Goal: Task Accomplishment & Management: Manage account settings

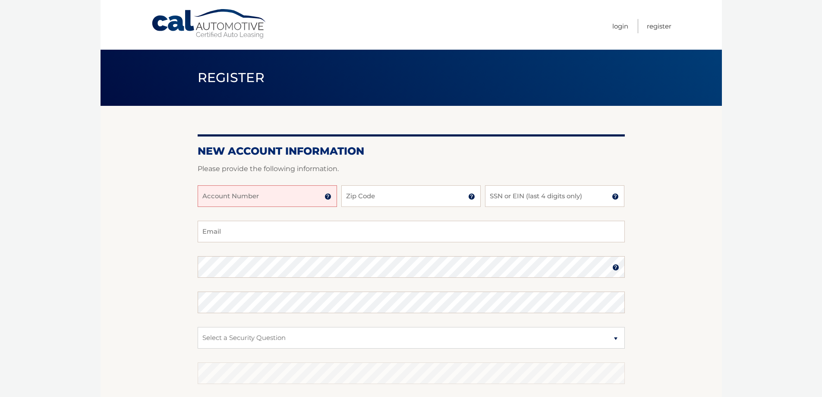
click at [255, 192] on input "Account Number" at bounding box center [267, 196] width 139 height 22
type input "44456029715"
click at [374, 195] on input "Zip Code" at bounding box center [410, 196] width 139 height 22
type input "14150"
type input "jcuschold@gmail.com"
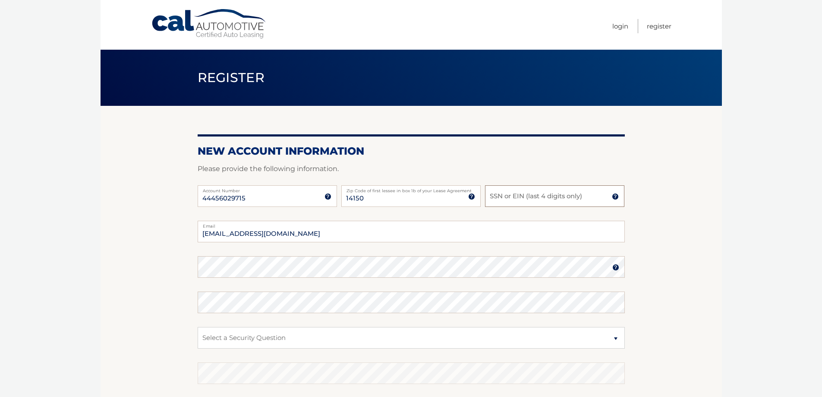
click at [515, 199] on input "SSN or EIN (last 4 digits only)" at bounding box center [554, 196] width 139 height 22
type input "6389"
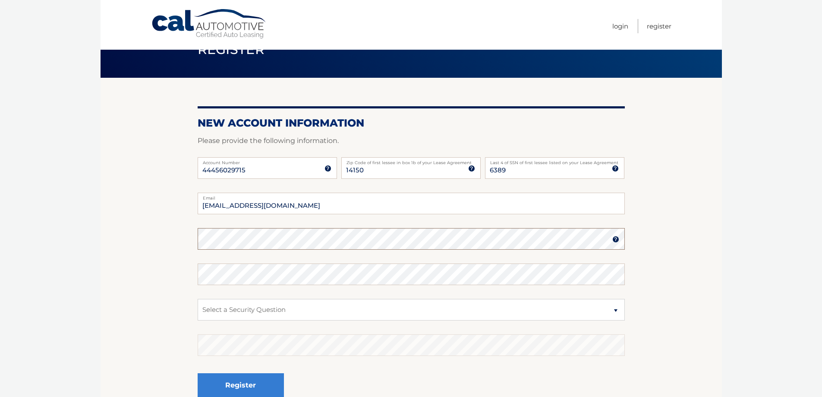
scroll to position [43, 0]
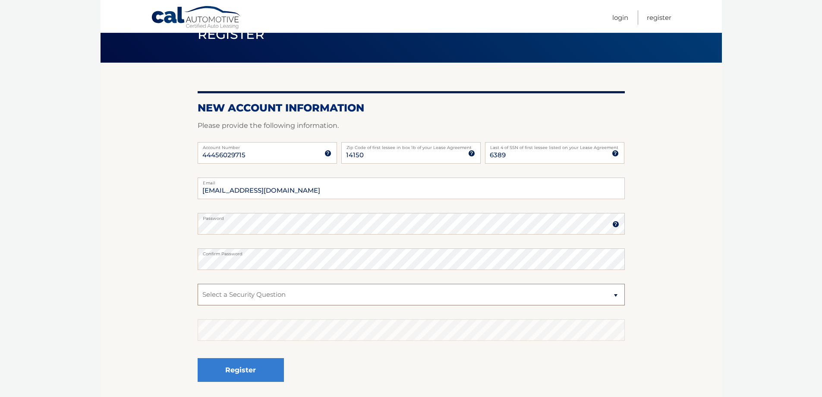
click at [227, 293] on select "Select a Security Question What was the name of your elementary school? What is…" at bounding box center [411, 295] width 427 height 22
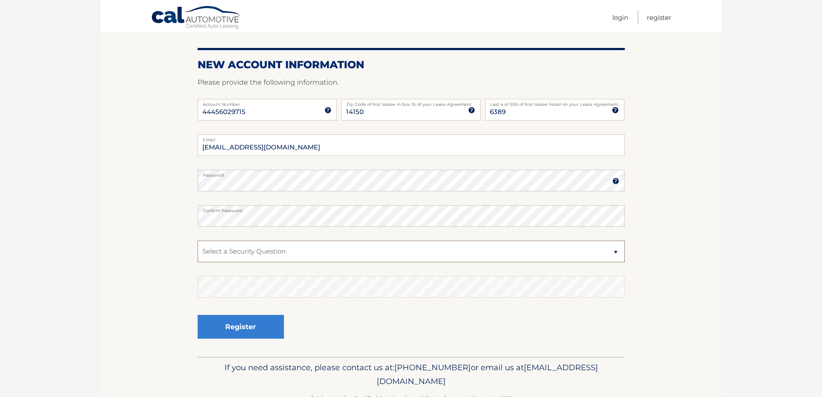
click at [236, 249] on select "Select a Security Question What was the name of your elementary school? What is…" at bounding box center [411, 251] width 427 height 22
select select "1"
click at [198, 240] on select "Select a Security Question What was the name of your elementary school? What is…" at bounding box center [411, 251] width 427 height 22
click at [240, 324] on button "Register" at bounding box center [241, 327] width 86 height 24
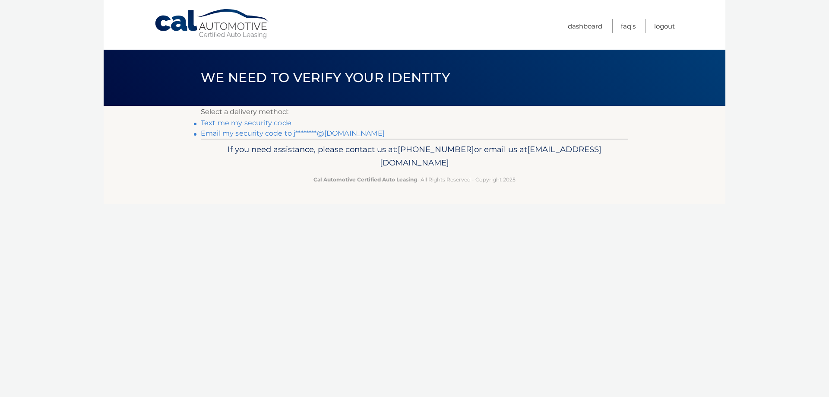
click at [224, 120] on link "Text me my security code" at bounding box center [246, 123] width 91 height 8
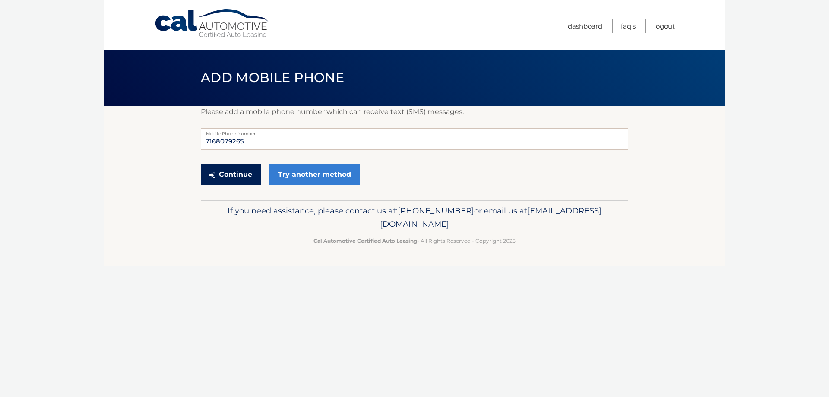
click at [245, 176] on button "Continue" at bounding box center [231, 175] width 60 height 22
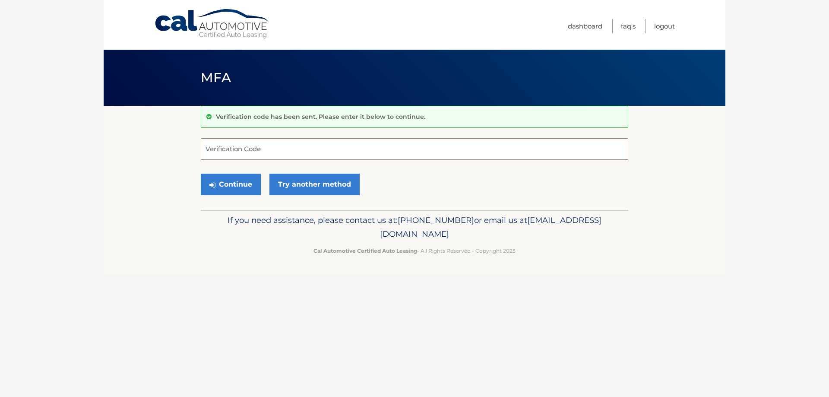
click at [213, 144] on input "Verification Code" at bounding box center [414, 149] width 427 height 22
type input "421187"
click at [240, 181] on button "Continue" at bounding box center [231, 184] width 60 height 22
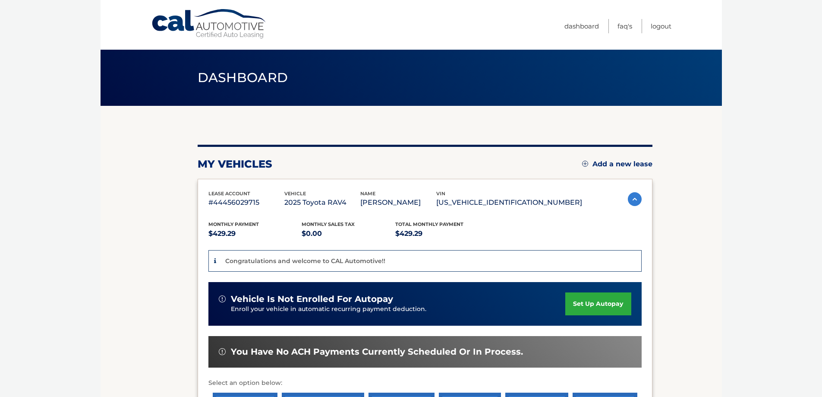
scroll to position [43, 0]
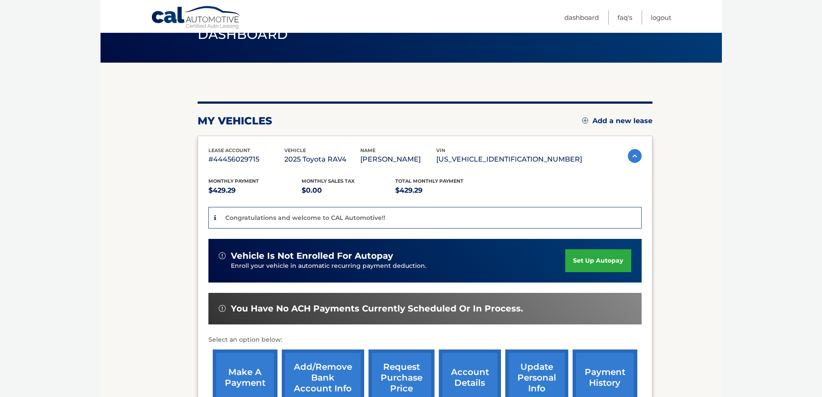
click at [594, 257] on link "set up autopay" at bounding box center [598, 260] width 66 height 23
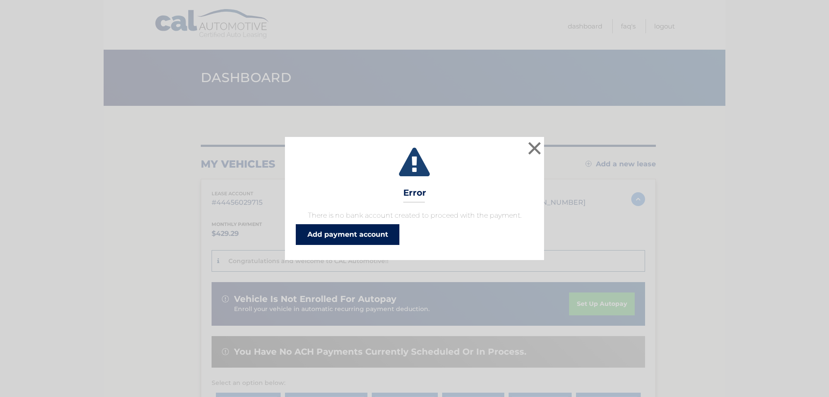
click at [341, 232] on link "Add payment account" at bounding box center [348, 234] width 104 height 21
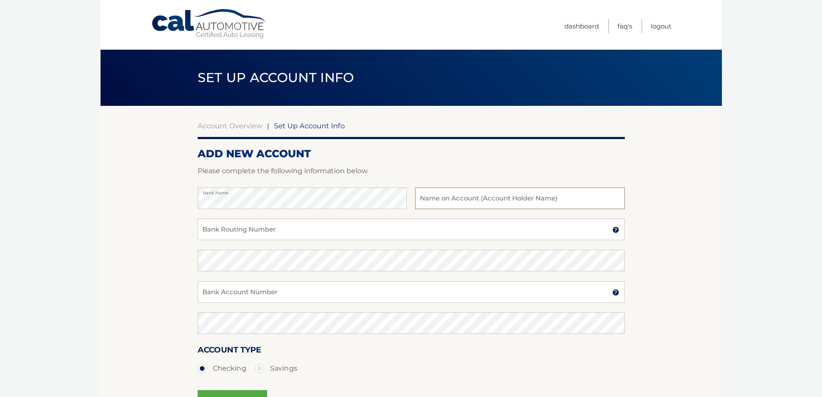
click at [435, 199] on input "text" at bounding box center [519, 198] width 209 height 22
type input "[PERSON_NAME] or [PERSON_NAME]"
click at [245, 229] on input "Bank Routing Number" at bounding box center [411, 229] width 427 height 22
type input "222382551"
click at [222, 290] on input "Bank Account Number" at bounding box center [411, 292] width 427 height 22
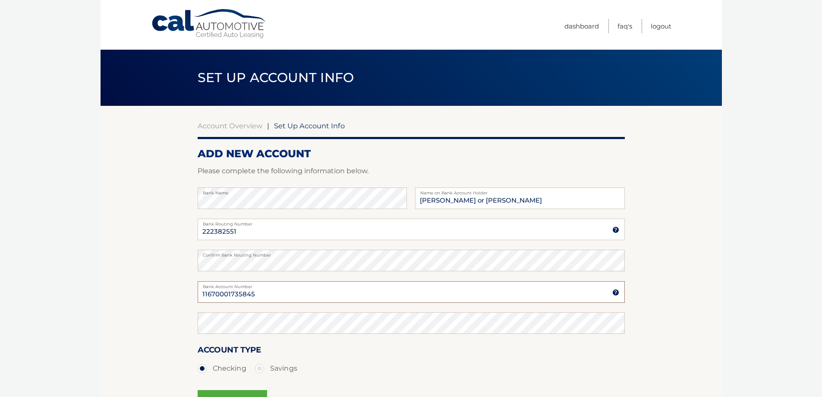
type input "11670001735845"
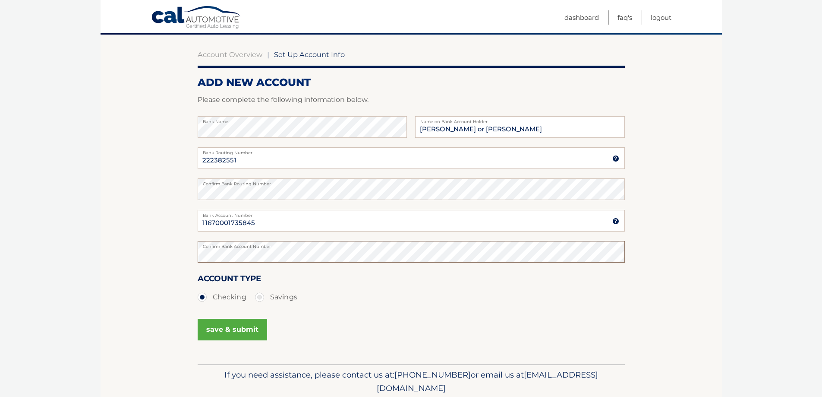
scroll to position [86, 0]
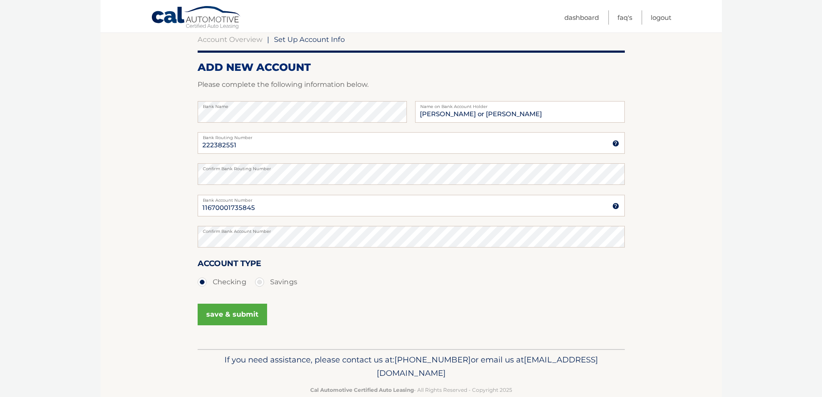
click at [227, 312] on button "save & submit" at bounding box center [232, 314] width 69 height 22
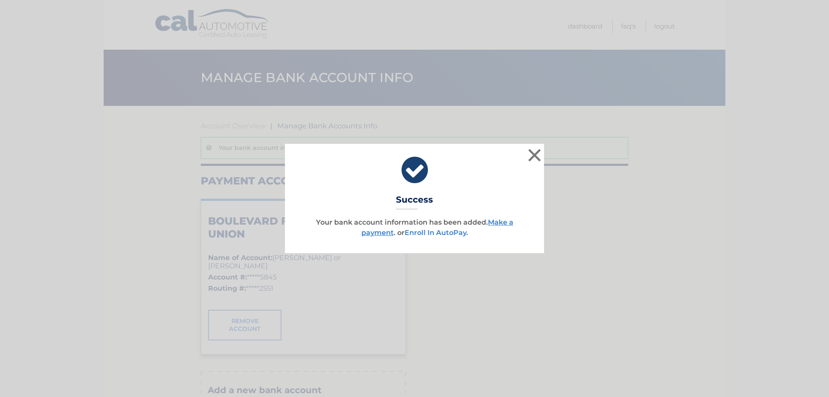
click at [441, 232] on link "Enroll In AutoPay" at bounding box center [435, 232] width 62 height 8
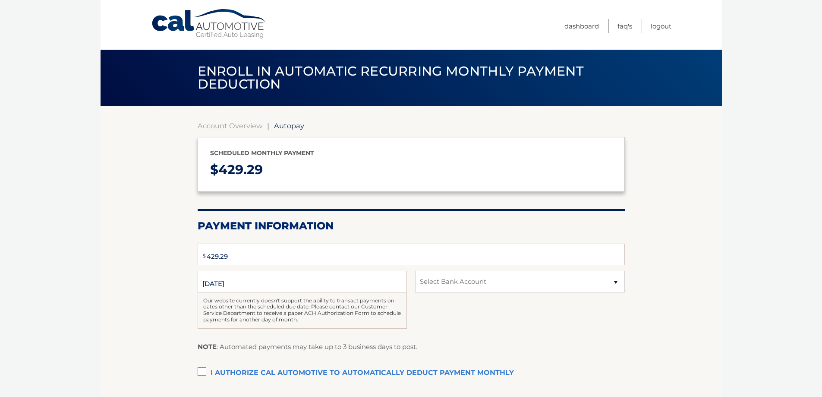
select select "M2Q1NTY3MTItMDYwZC00NjA3LTkyZmEtOTIxYjYzYzVjYzc0"
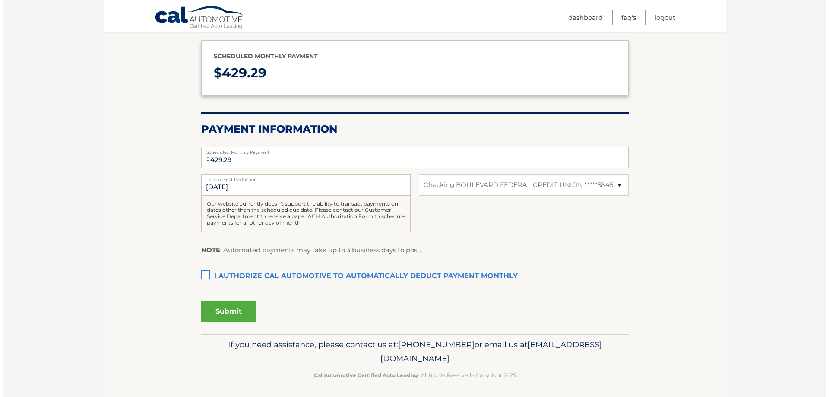
scroll to position [99, 0]
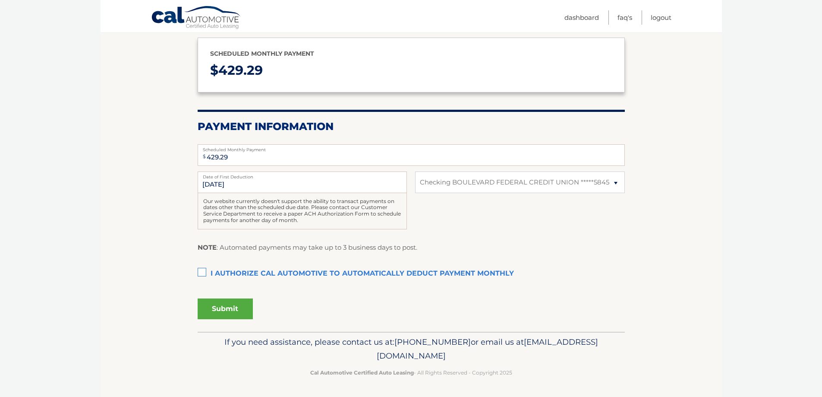
click at [202, 271] on label "I authorize cal automotive to automatically deduct payment monthly This checkbo…" at bounding box center [411, 273] width 427 height 17
click at [0, 0] on input "I authorize cal automotive to automatically deduct payment monthly This checkbo…" at bounding box center [0, 0] width 0 height 0
click at [214, 305] on button "Submit" at bounding box center [225, 308] width 55 height 21
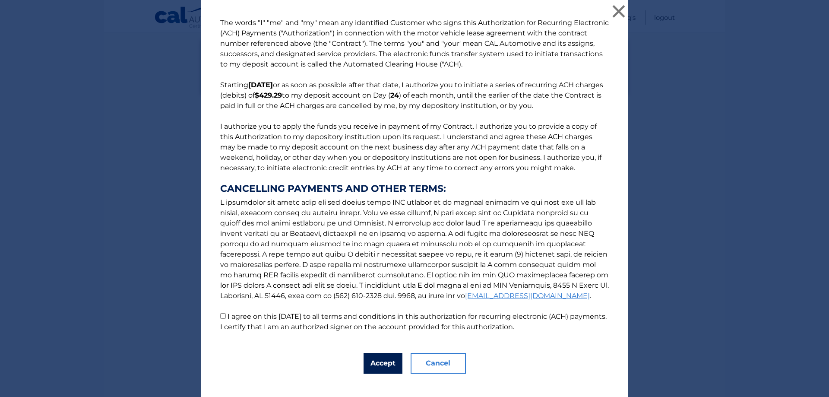
click at [378, 366] on button "Accept" at bounding box center [382, 363] width 39 height 21
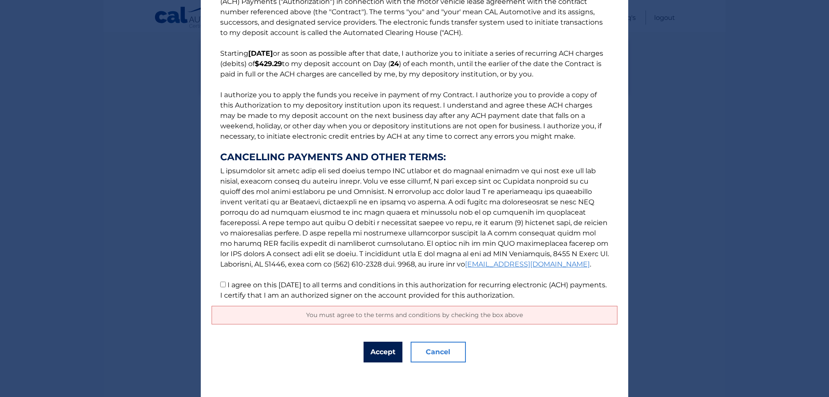
scroll to position [0, 0]
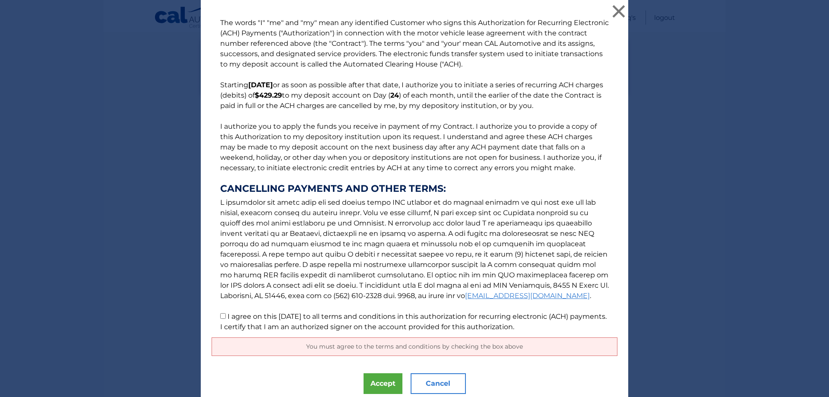
click at [220, 316] on input "I agree on this 10/15/2025 to all terms and conditions in this authorization fo…" at bounding box center [223, 316] width 6 height 6
checkbox input "true"
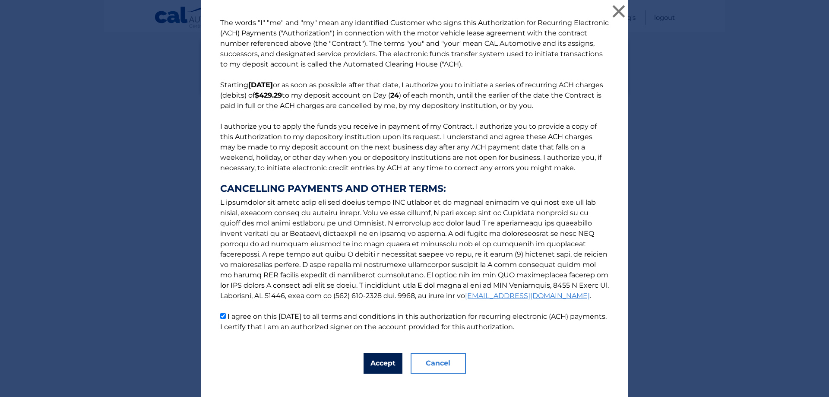
click at [374, 364] on button "Accept" at bounding box center [382, 363] width 39 height 21
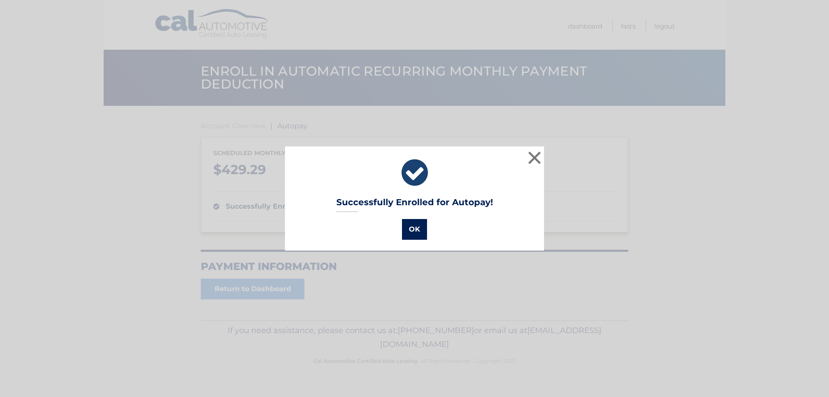
click at [410, 230] on button "OK" at bounding box center [414, 229] width 25 height 21
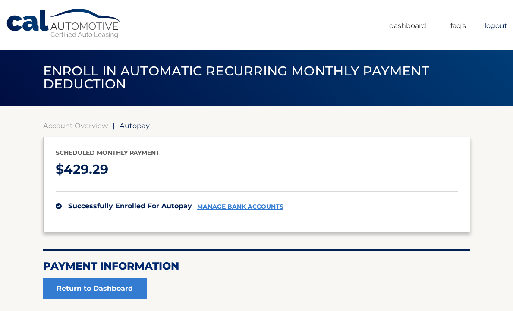
click at [495, 25] on link "Logout" at bounding box center [496, 26] width 23 height 15
